Goal: Check status: Check status

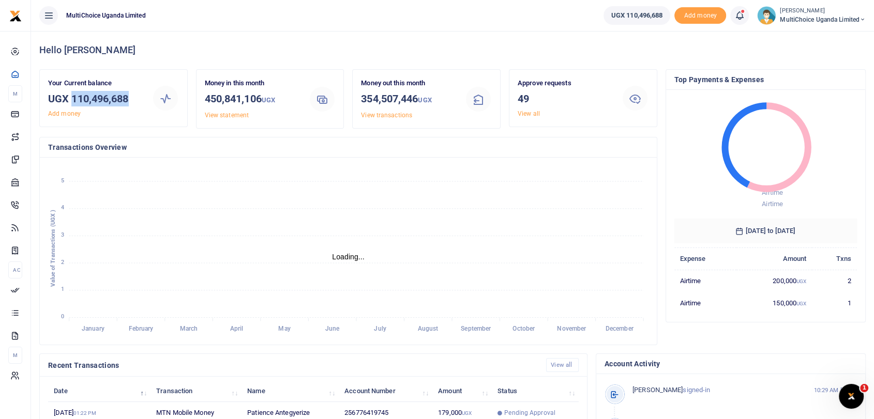
drag, startPoint x: 70, startPoint y: 96, endPoint x: 130, endPoint y: 98, distance: 60.0
click at [130, 98] on h3 "UGX 110,496,688" at bounding box center [96, 99] width 96 height 16
copy h3 "110,496,688"
click at [521, 344] on div "January January February February March March April April May May June June Jul…" at bounding box center [348, 251] width 617 height 187
click at [576, 356] on div "Recent Transactions View all" at bounding box center [313, 365] width 547 height 23
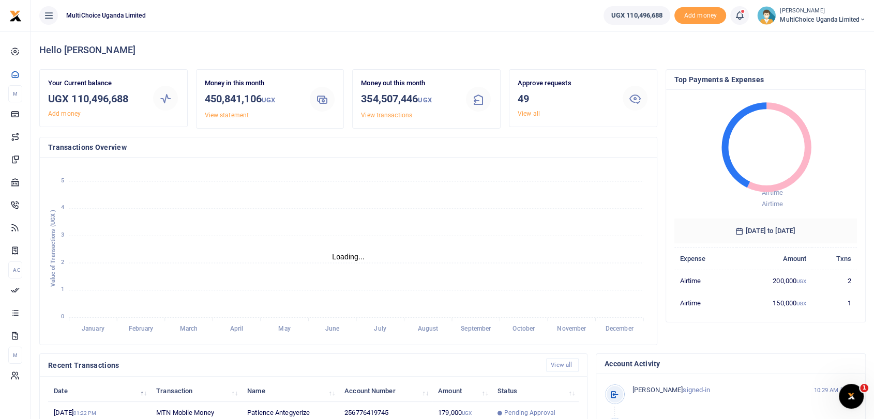
click at [787, 18] on span "MultiChoice Uganda Limited" at bounding box center [823, 19] width 86 height 9
click at [810, 38] on link "Switch accounts" at bounding box center [818, 38] width 90 height 14
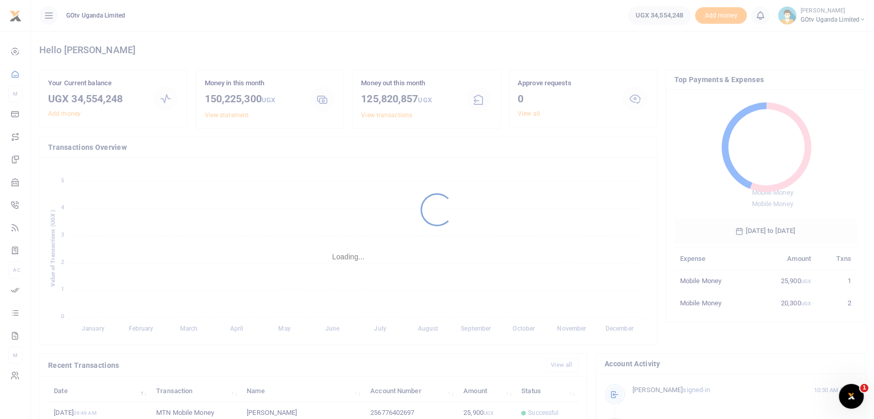
scroll to position [9, 9]
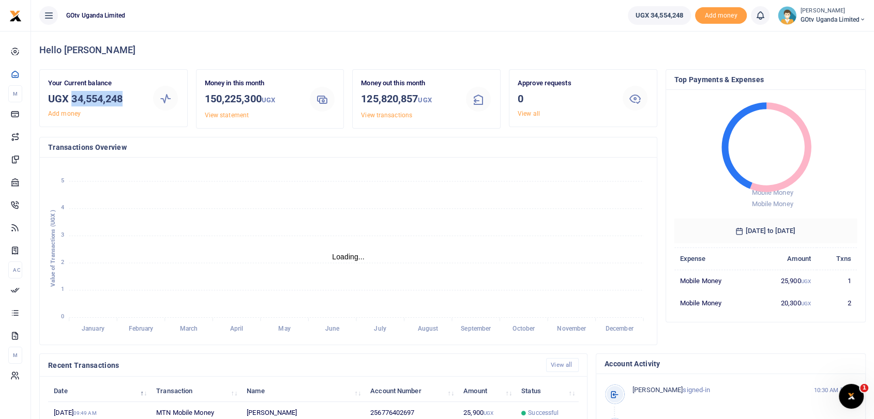
drag, startPoint x: 71, startPoint y: 98, endPoint x: 144, endPoint y: 99, distance: 73.4
click at [144, 99] on div "Your Current balance UGX 34,554,248 Add money" at bounding box center [96, 98] width 104 height 40
copy h3 "34,554,248"
